Goal: Obtain resource: Download file/media

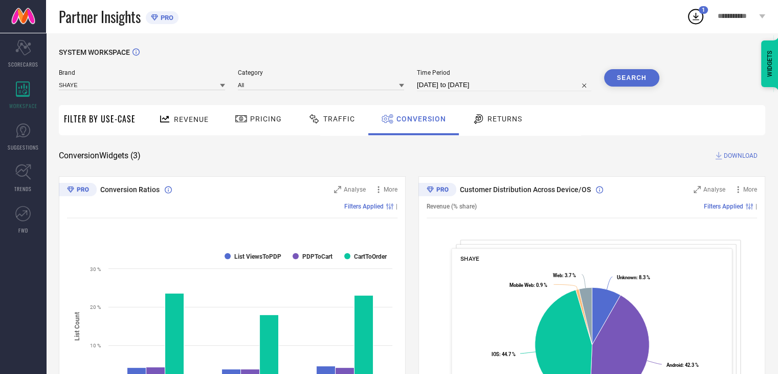
select select "7"
select select "2025"
select select "8"
select select "2025"
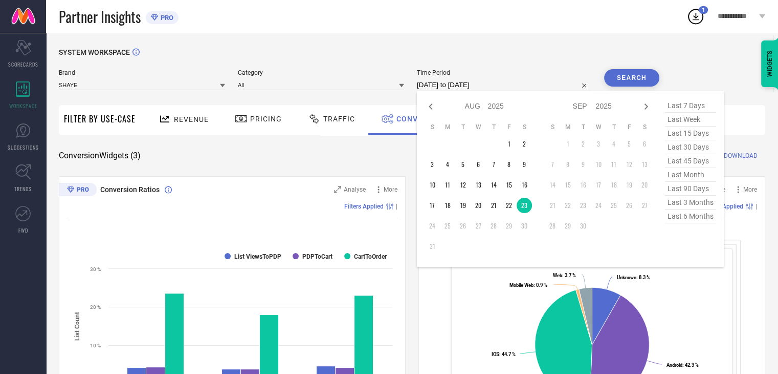
click at [500, 89] on input "[DATE] to [DATE]" at bounding box center [504, 85] width 174 height 12
click at [509, 144] on td "1" at bounding box center [508, 143] width 15 height 15
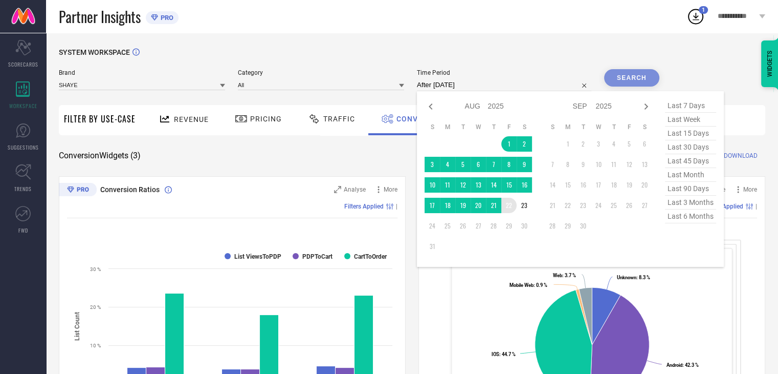
type input "[DATE] to [DATE]"
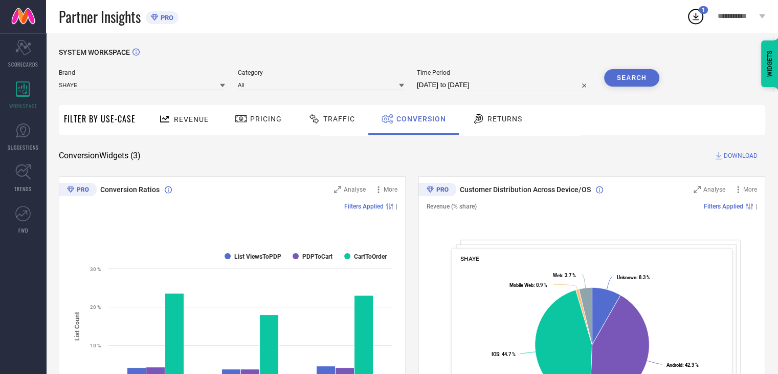
click at [633, 80] on button "Search" at bounding box center [631, 77] width 55 height 17
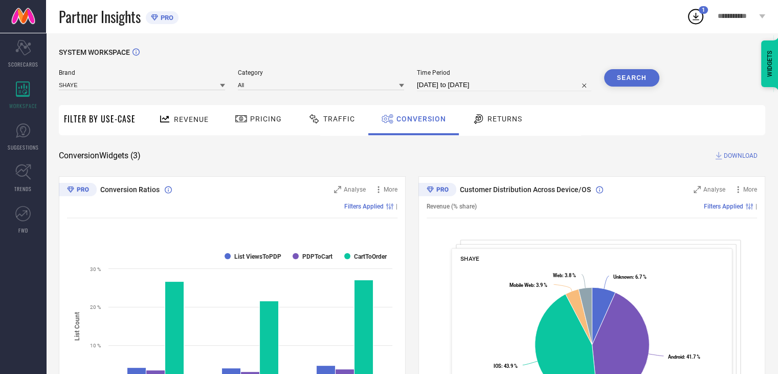
click at [727, 160] on span "DOWNLOAD" at bounding box center [741, 155] width 34 height 10
